Goal: Information Seeking & Learning: Check status

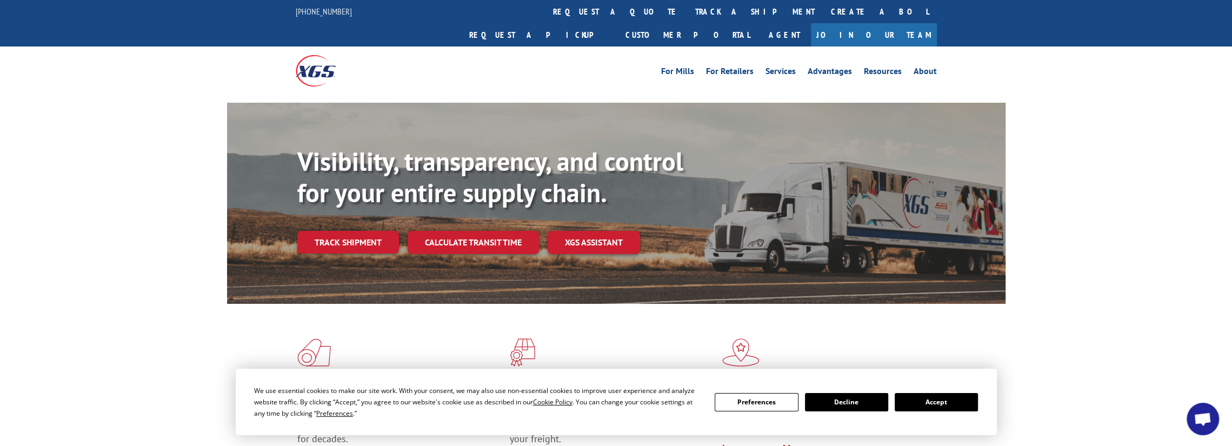
click at [951, 405] on button "Accept" at bounding box center [935, 402] width 83 height 18
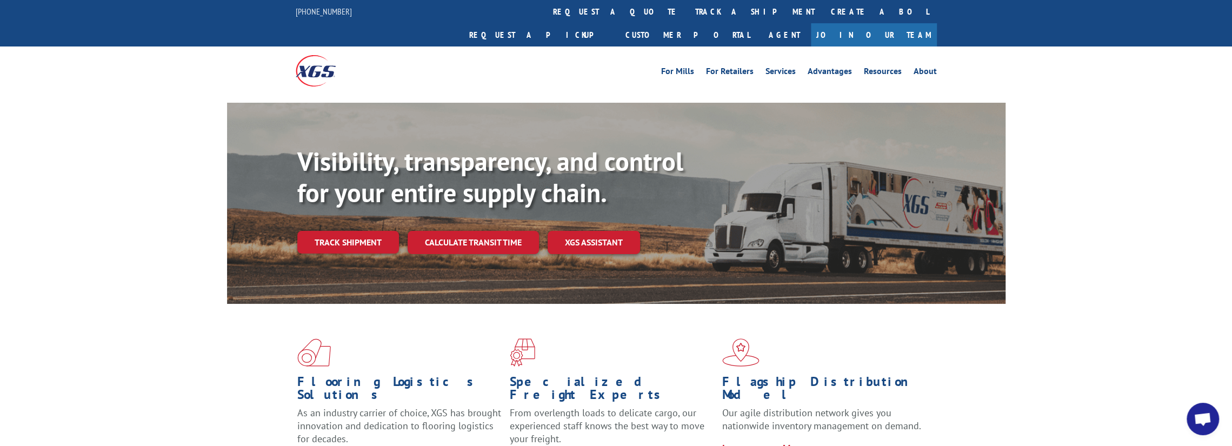
click at [1046, 326] on div "Flooring Logistics Solutions As an industry carrier of choice, XGS has brought …" at bounding box center [616, 412] width 1232 height 217
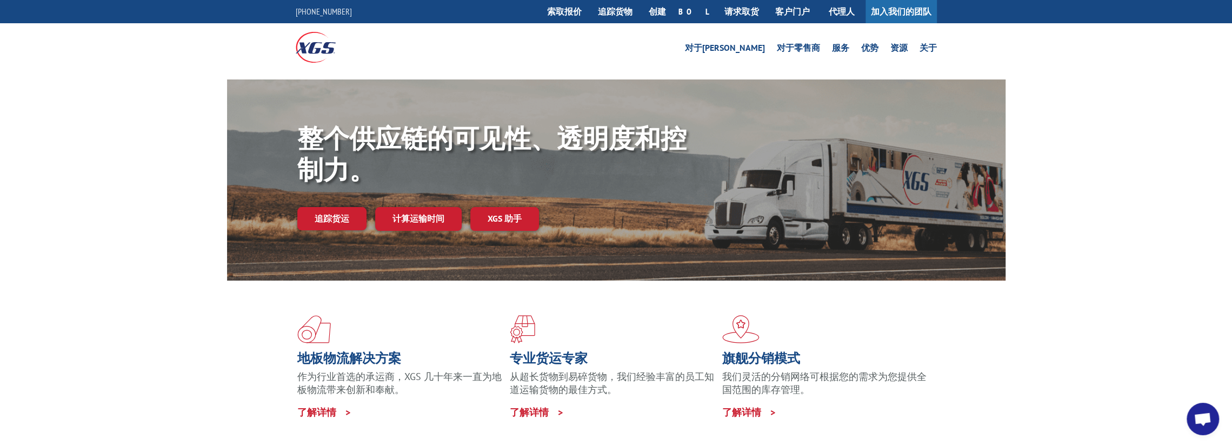
click at [1067, 130] on div "整个供应链的可见性、透明度和控制力。 追踪货运 计算运输时间 XGS 助手" at bounding box center [616, 190] width 1232 height 222
click at [632, 15] on font "追踪货物" at bounding box center [615, 11] width 35 height 11
click at [632, 13] on font "追踪货物" at bounding box center [615, 11] width 35 height 11
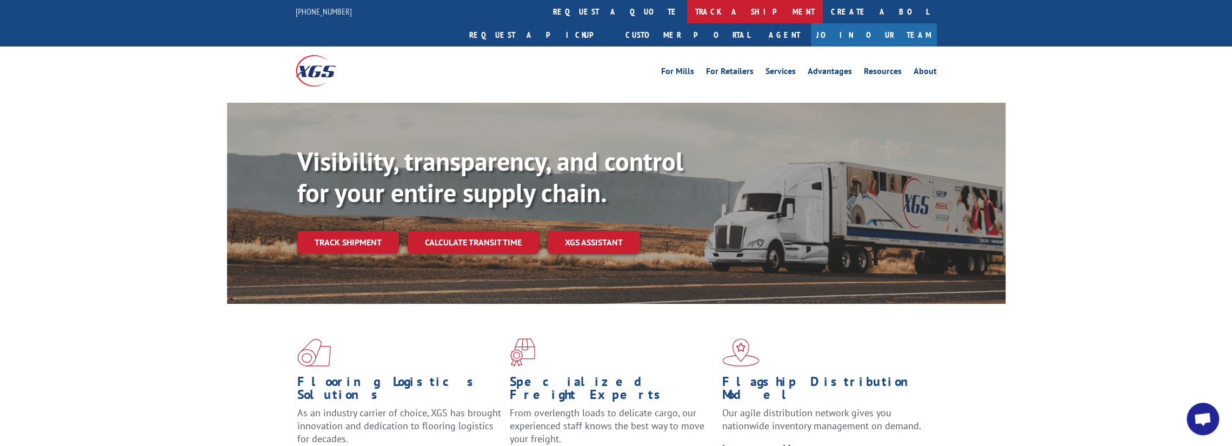
click at [687, 17] on link "track a shipment" at bounding box center [755, 11] width 136 height 23
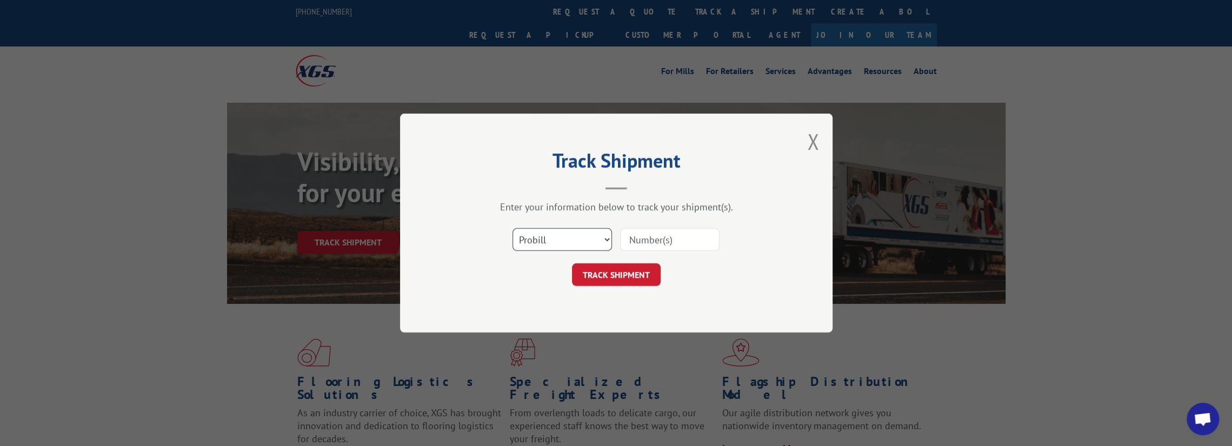
click at [558, 244] on select "Select category... Probill BOL PO" at bounding box center [561, 239] width 99 height 23
click at [512, 228] on select "Select category... Probill BOL PO" at bounding box center [561, 239] width 99 height 23
click at [647, 233] on input at bounding box center [669, 239] width 99 height 23
click at [655, 238] on input at bounding box center [669, 239] width 99 height 23
type input "17501717"
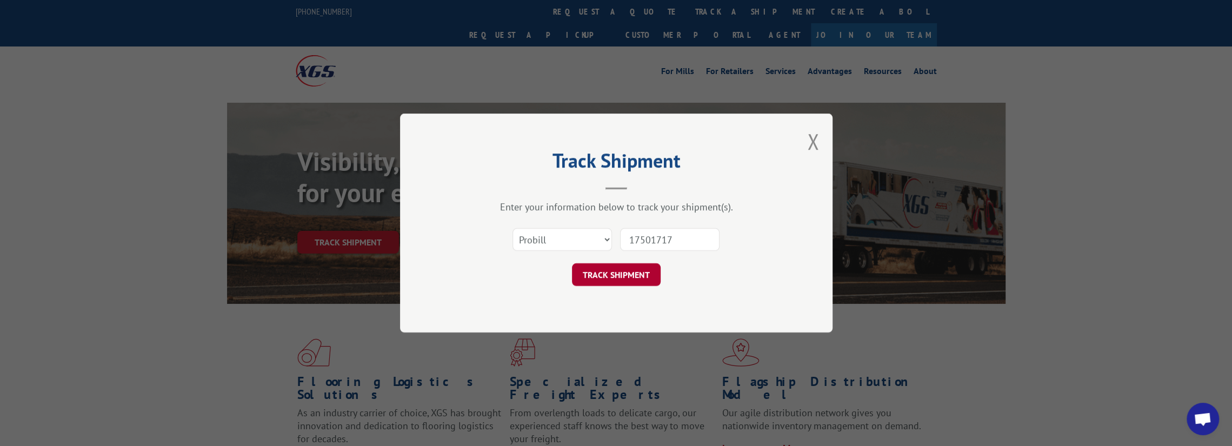
click at [599, 273] on button "TRACK SHIPMENT" at bounding box center [616, 274] width 89 height 23
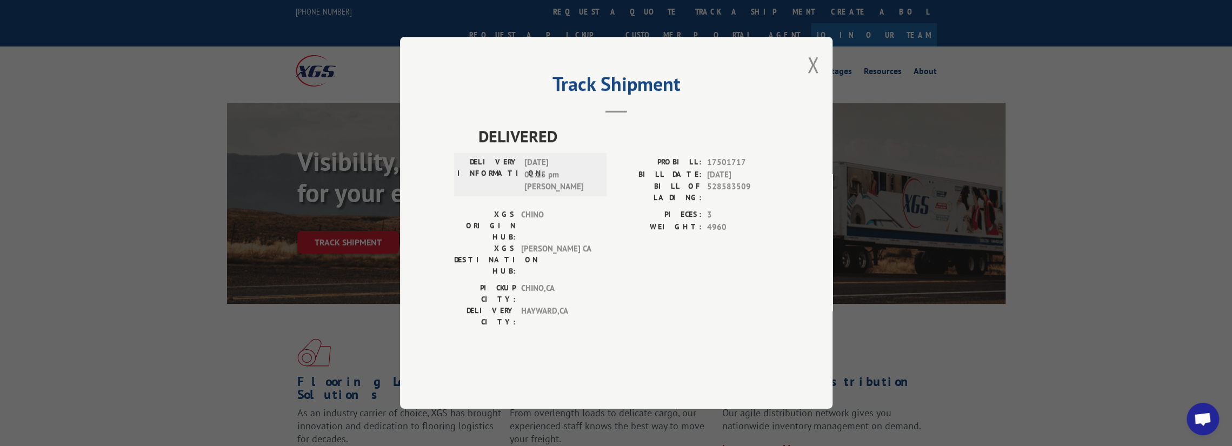
click at [547, 263] on span "TRACY CA" at bounding box center [556, 260] width 73 height 34
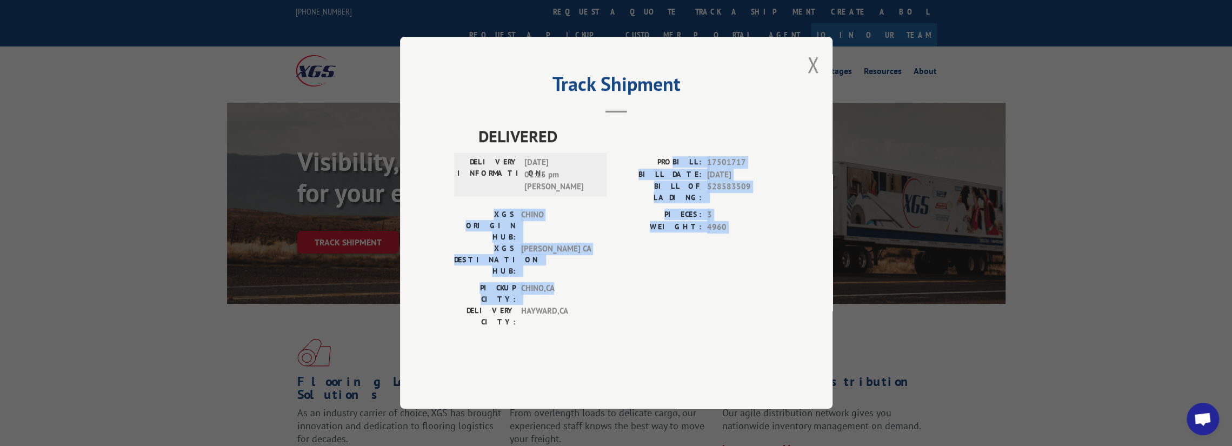
drag, startPoint x: 686, startPoint y: 196, endPoint x: 753, endPoint y: 279, distance: 107.2
click at [753, 279] on div "DELIVERED DELIVERY INFORMATION: 09/29/2025 01:15 pm Lee PROBILL: 17501717 BILL …" at bounding box center [616, 228] width 324 height 209
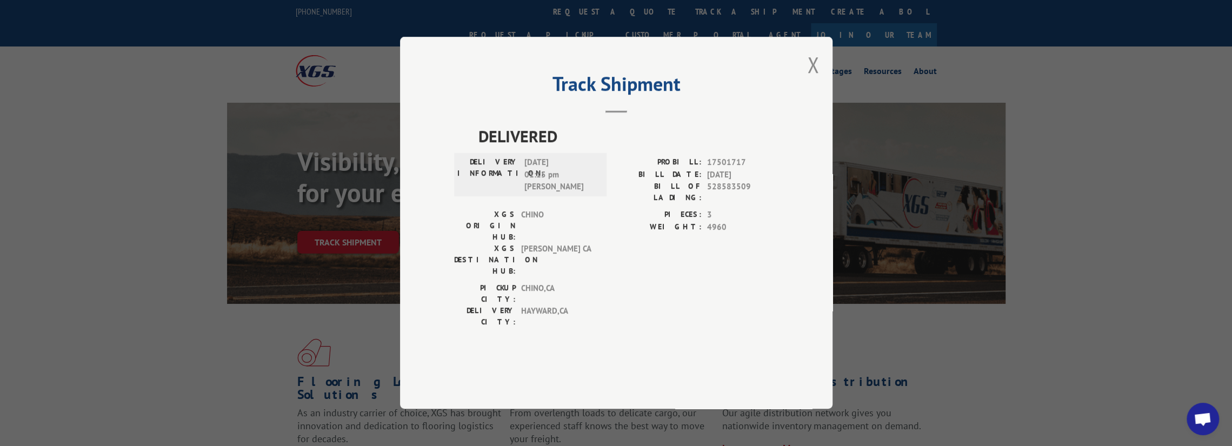
click at [724, 298] on div "PICKUP CITY: CHINO , CA DELIVERY CITY: HAYWARD , CA" at bounding box center [616, 308] width 324 height 51
click at [735, 204] on span "528583509" at bounding box center [742, 192] width 71 height 23
click at [817, 79] on button "Close modal" at bounding box center [813, 64] width 12 height 29
